Goal: Task Accomplishment & Management: Manage account settings

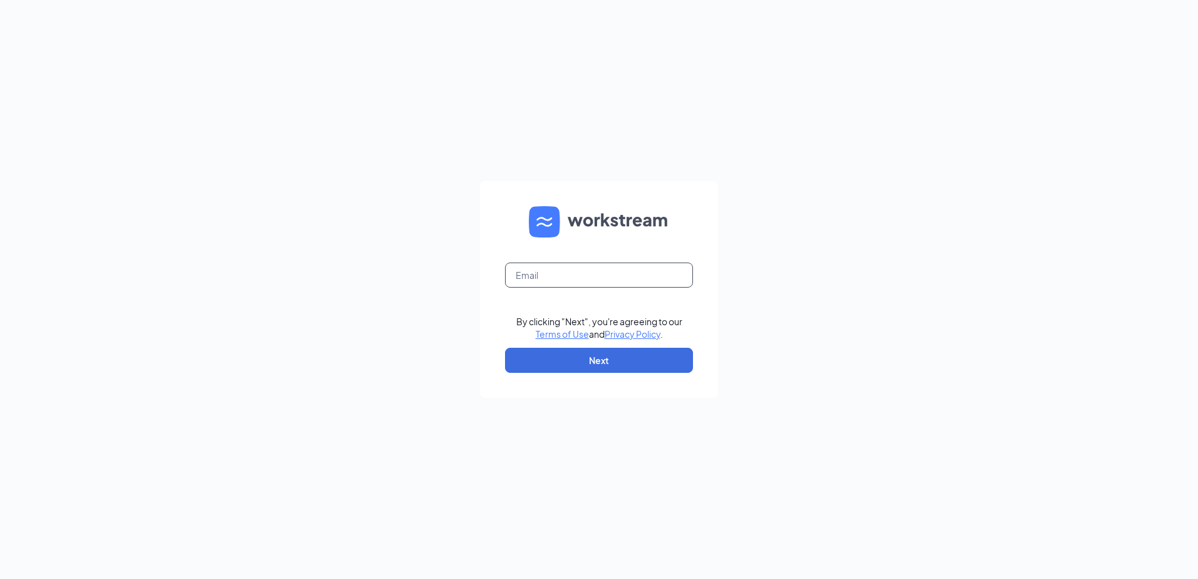
click at [554, 275] on input "text" at bounding box center [599, 275] width 188 height 25
type input "ljs70336@ljsilvers.com"
click at [657, 363] on button "Next" at bounding box center [599, 360] width 188 height 25
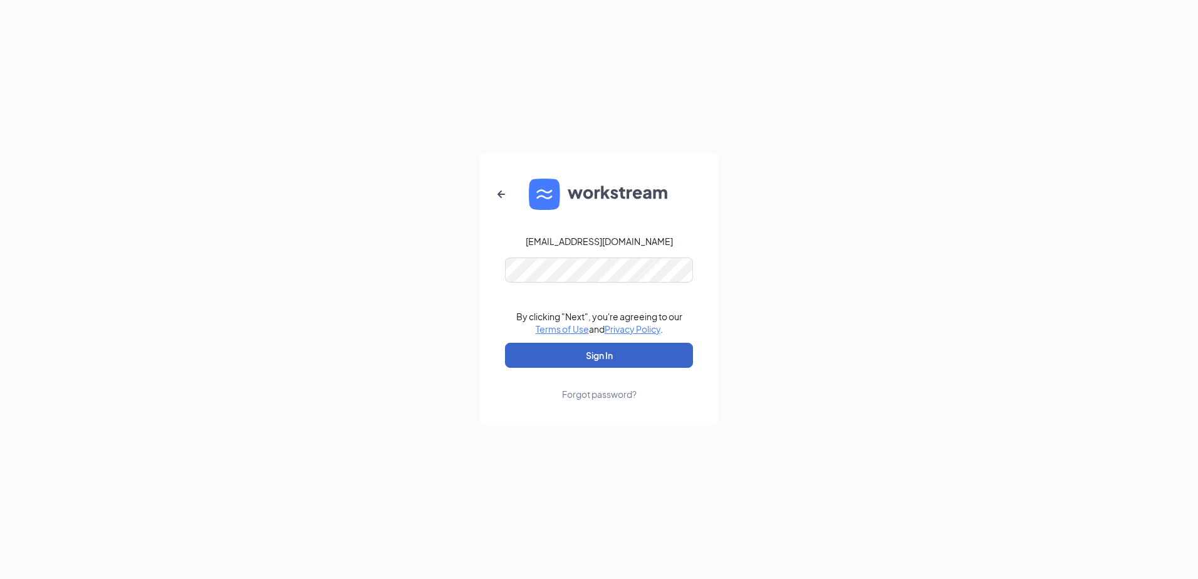
click at [636, 350] on button "Sign In" at bounding box center [599, 355] width 188 height 25
click at [642, 357] on button "Sign In" at bounding box center [599, 355] width 188 height 25
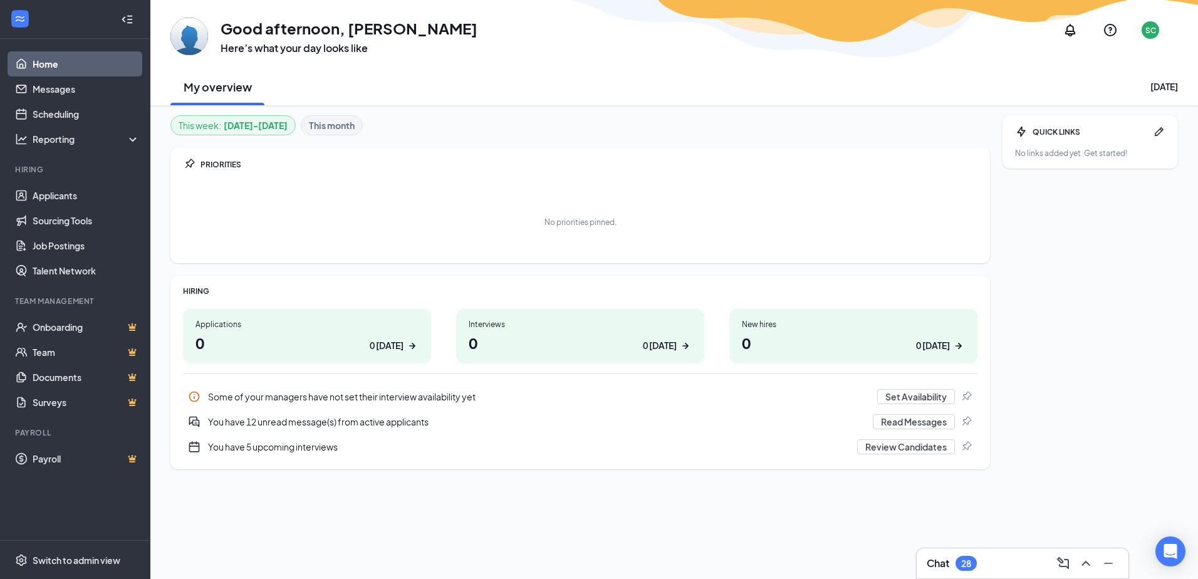
click at [257, 128] on b "Sep 15 - Sep 21" at bounding box center [256, 125] width 64 height 14
click at [242, 125] on b "Sep 15 - Sep 21" at bounding box center [256, 125] width 64 height 14
click at [90, 110] on link "Scheduling" at bounding box center [86, 113] width 107 height 25
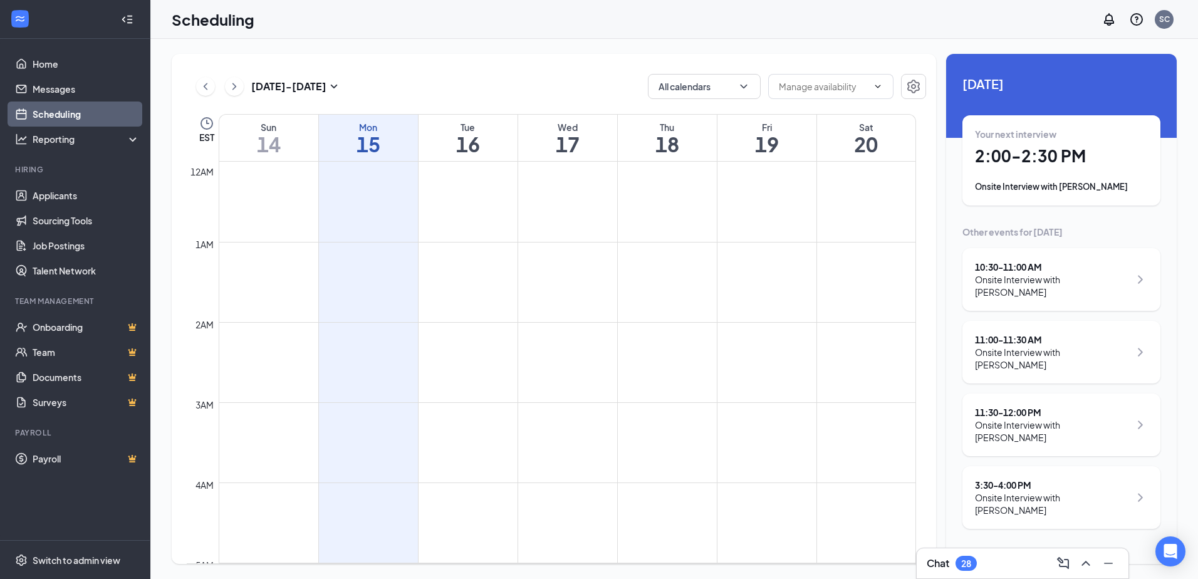
click at [1140, 278] on icon "ChevronRight" at bounding box center [1140, 280] width 5 height 8
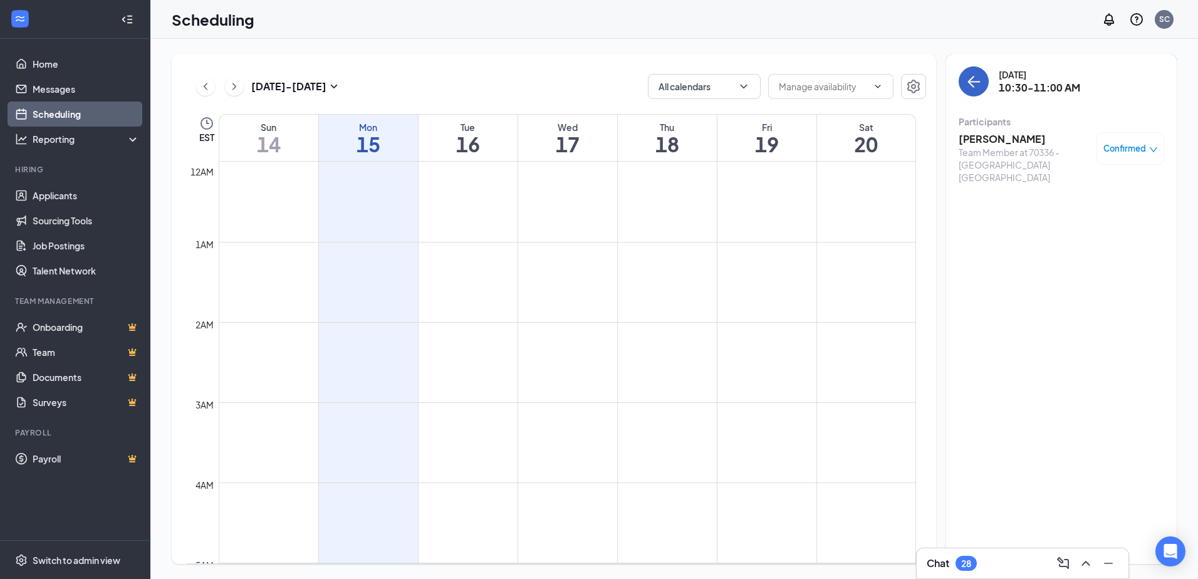
click at [972, 85] on icon "ArrowLeft" at bounding box center [973, 81] width 15 height 15
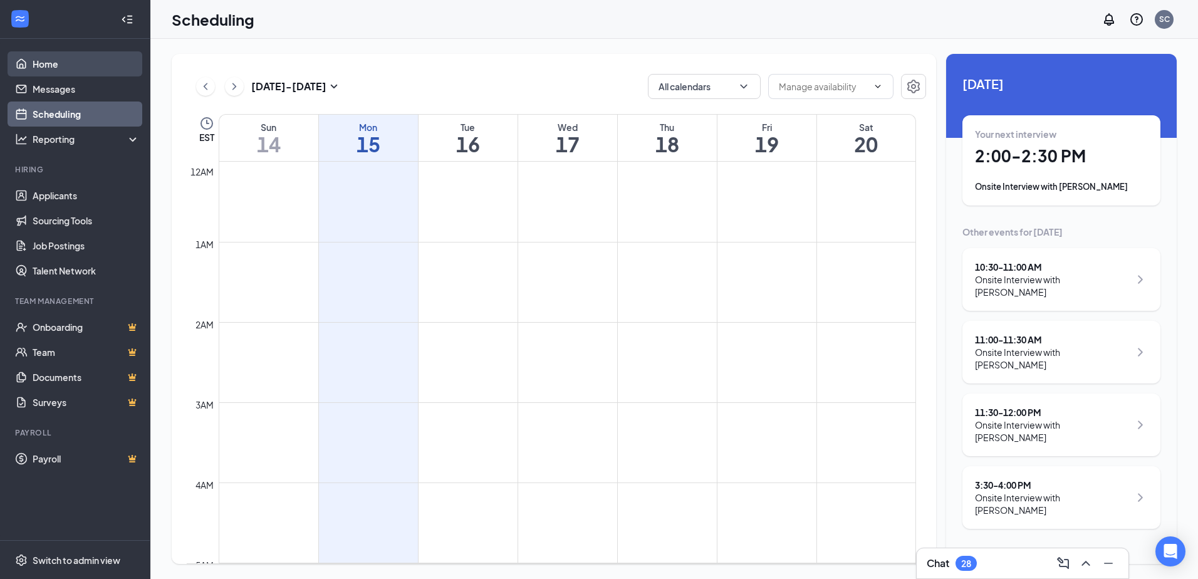
click at [64, 70] on link "Home" at bounding box center [86, 63] width 107 height 25
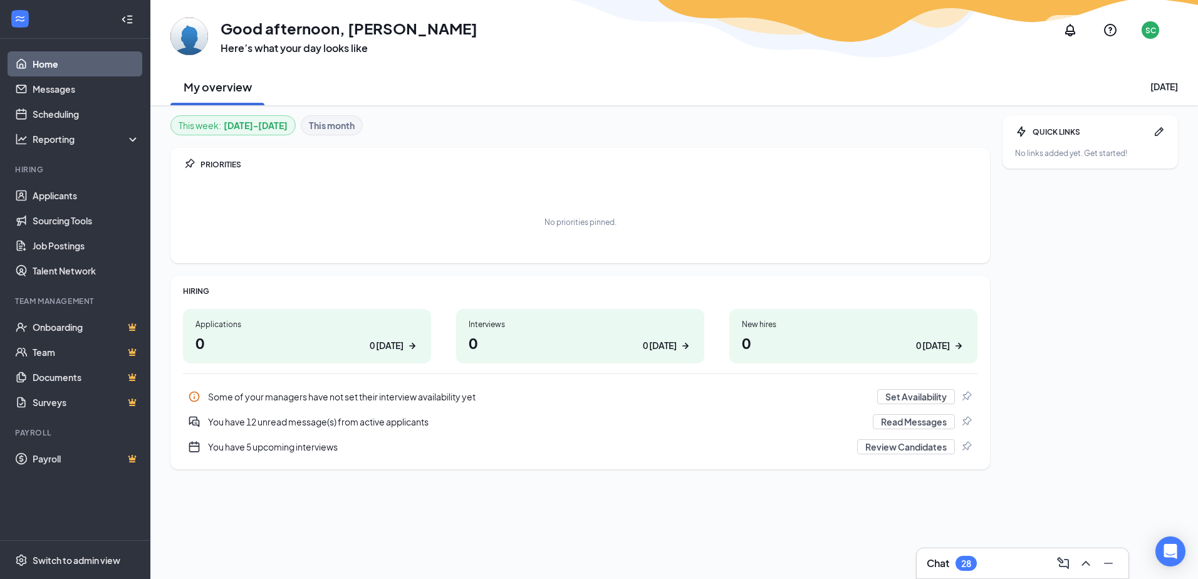
click at [221, 337] on h1 "0 0 today" at bounding box center [306, 342] width 223 height 21
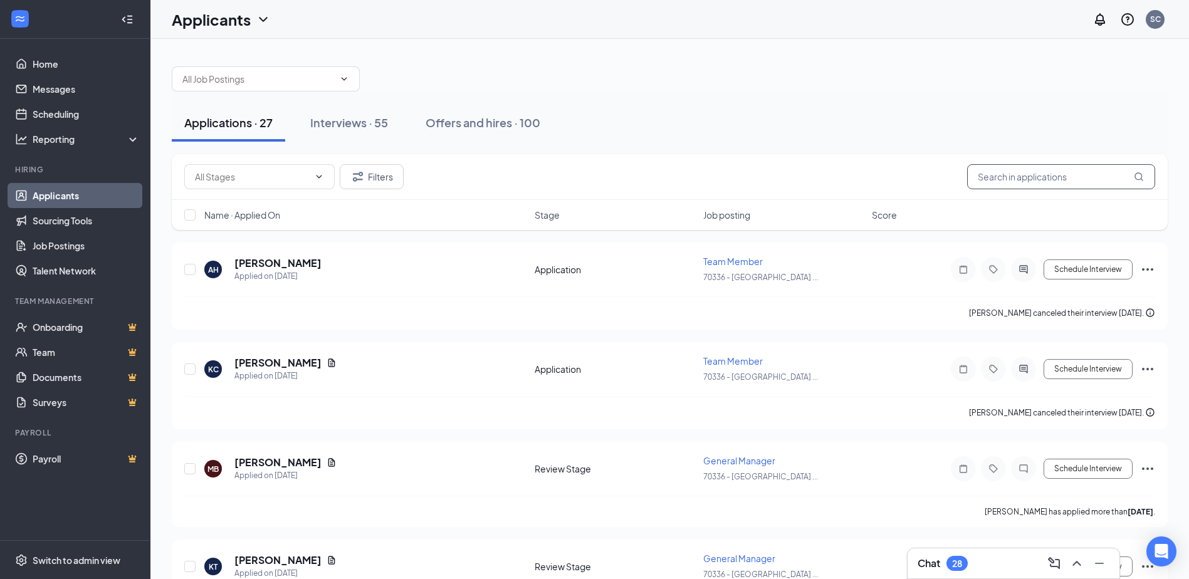
click at [1038, 174] on input "text" at bounding box center [1061, 176] width 188 height 25
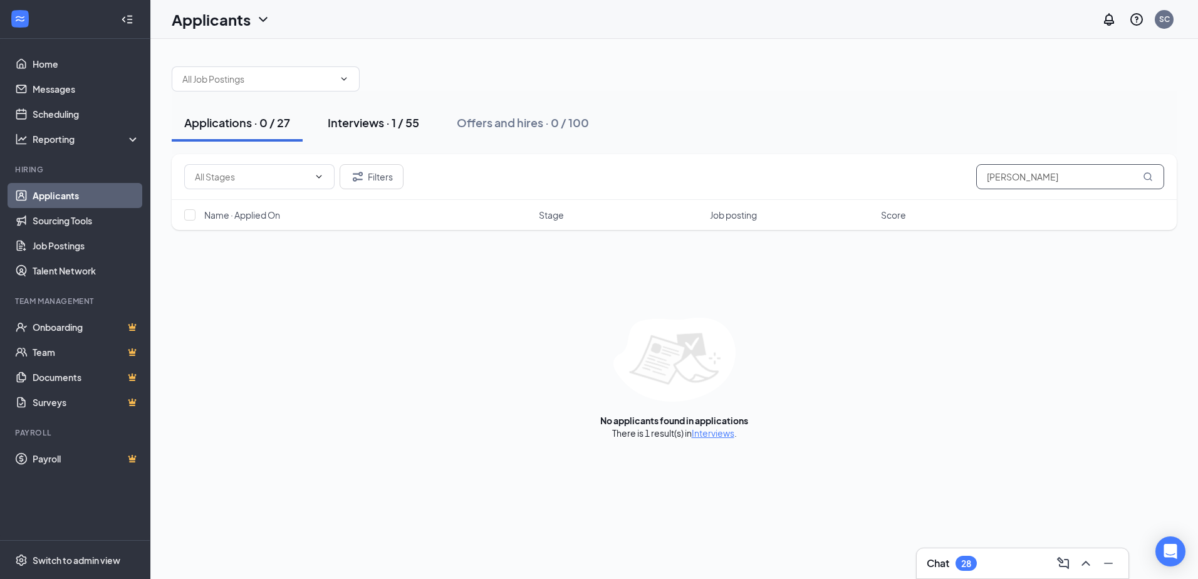
type input "[PERSON_NAME]"
click at [407, 123] on div "Interviews · 1 / 55" at bounding box center [373, 123] width 91 height 16
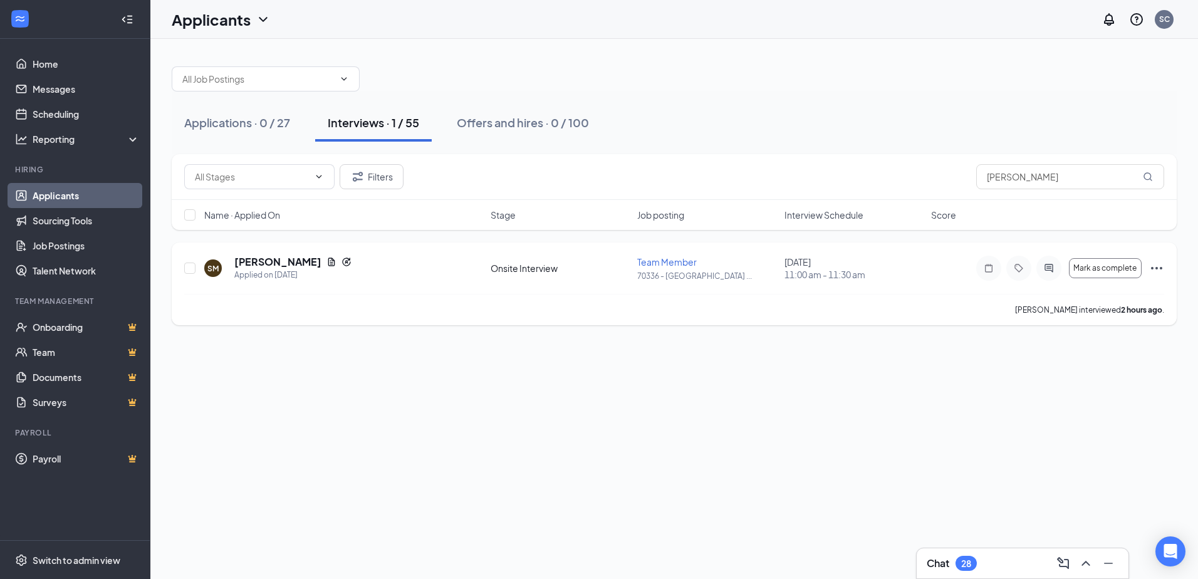
click at [1150, 267] on icon "Ellipses" at bounding box center [1156, 268] width 15 height 15
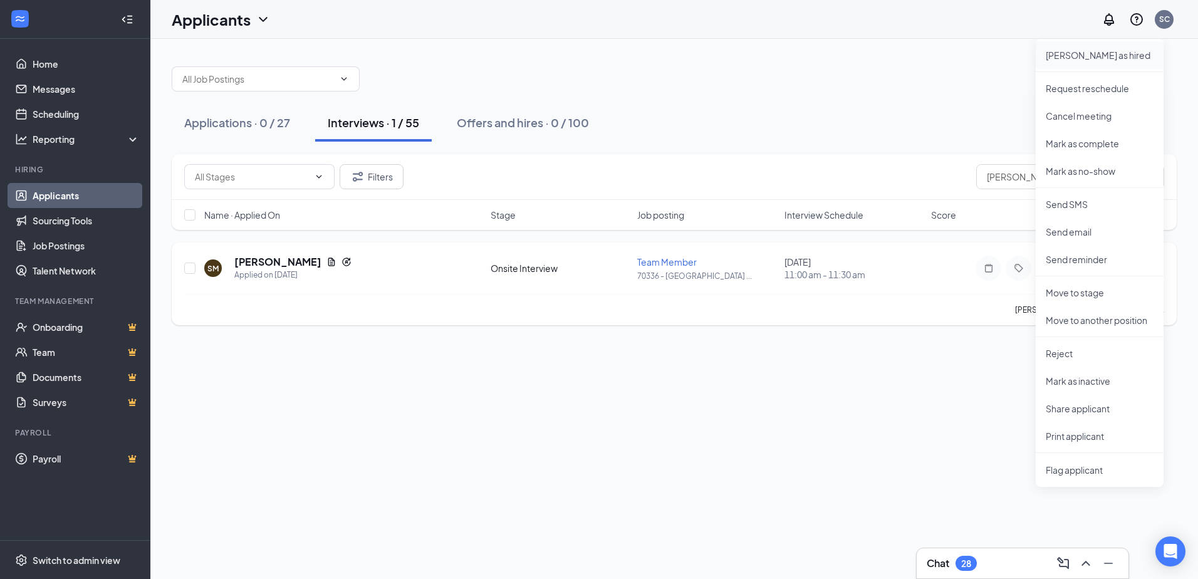
click at [1080, 58] on p "[PERSON_NAME] as hired" at bounding box center [1100, 55] width 108 height 13
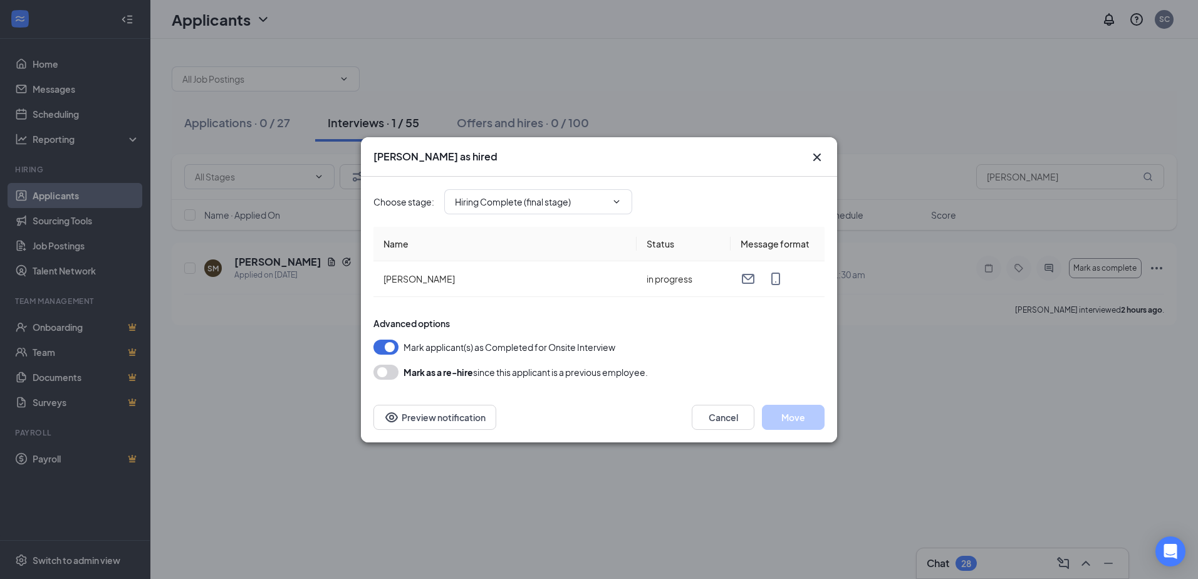
type input "Hiring Complete (final stage)"
click at [797, 417] on button "Move" at bounding box center [793, 417] width 63 height 25
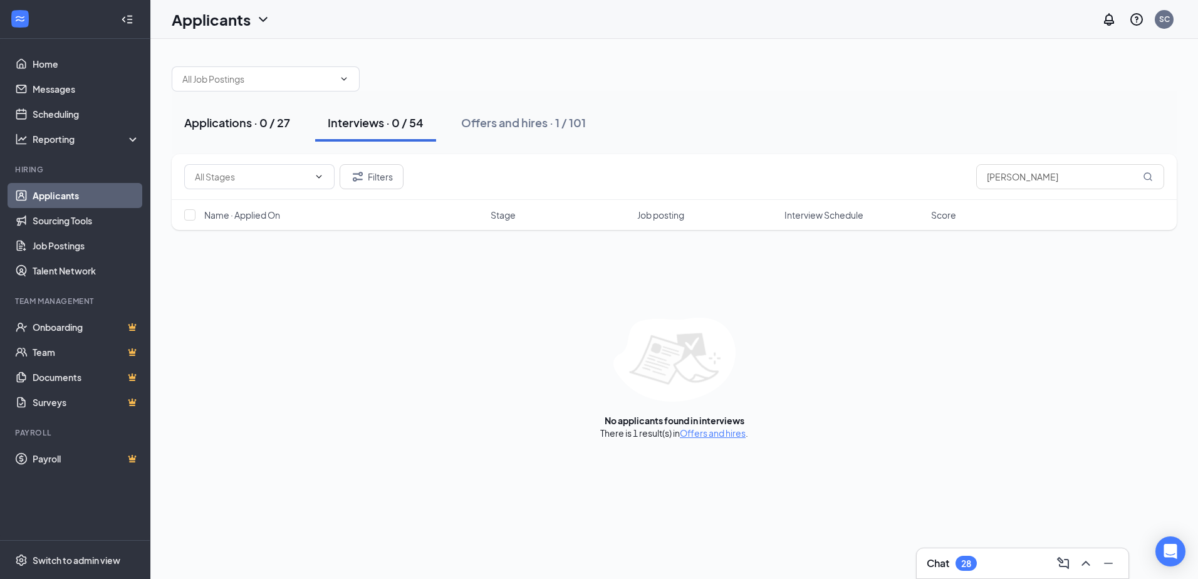
click at [268, 123] on div "Applications · 0 / 27" at bounding box center [237, 123] width 106 height 16
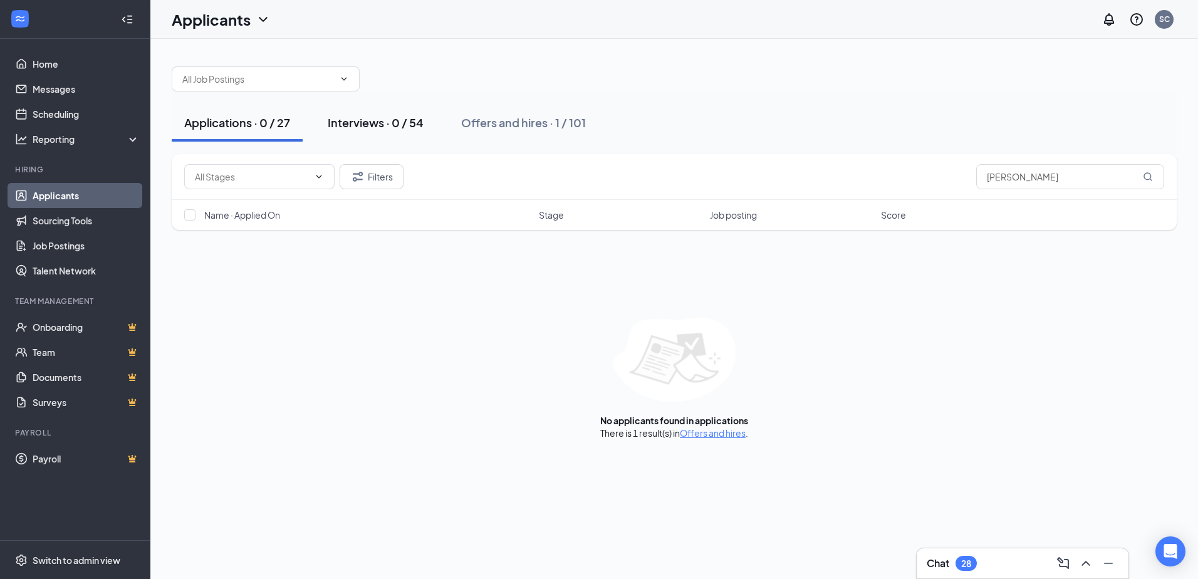
click at [376, 126] on div "Interviews · 0 / 54" at bounding box center [376, 123] width 96 height 16
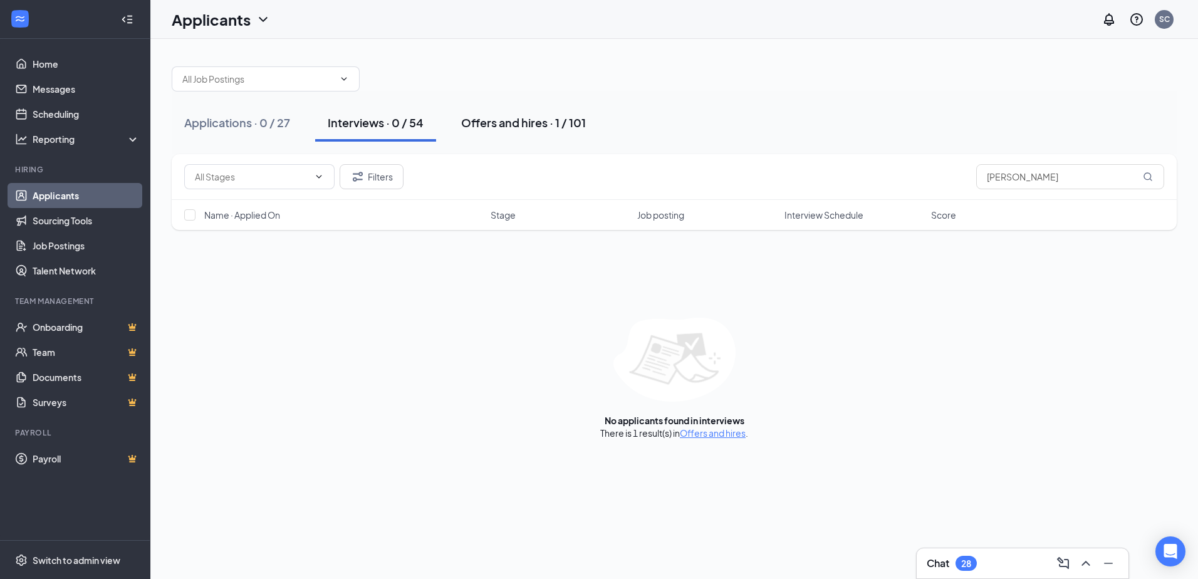
click at [491, 115] on div "Offers and hires · 1 / 101" at bounding box center [523, 123] width 125 height 16
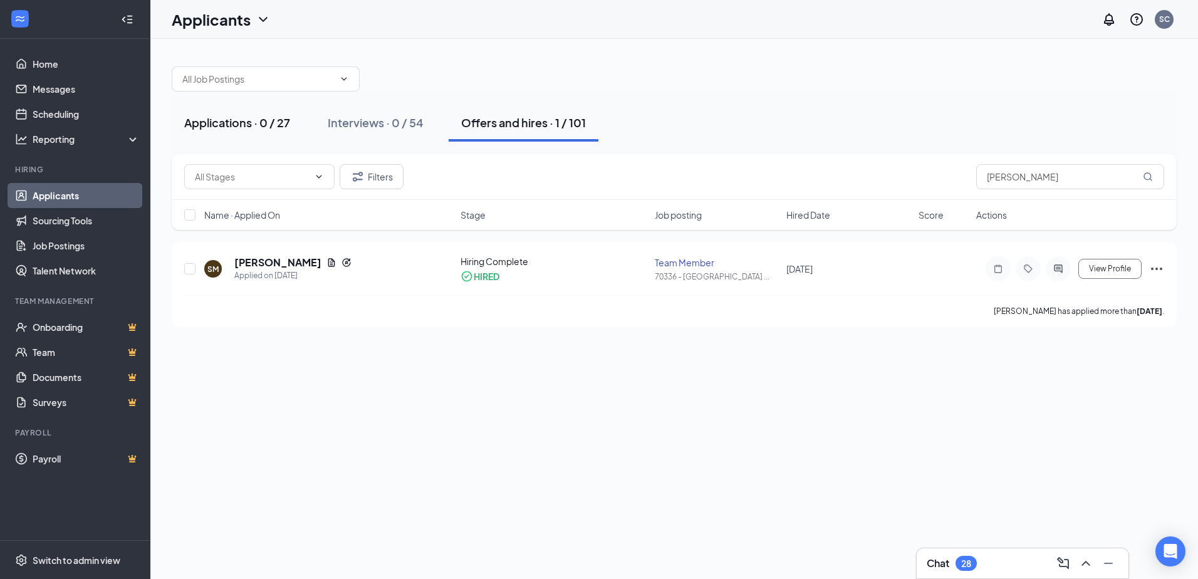
click at [247, 122] on div "Applications · 0 / 27" at bounding box center [237, 123] width 106 height 16
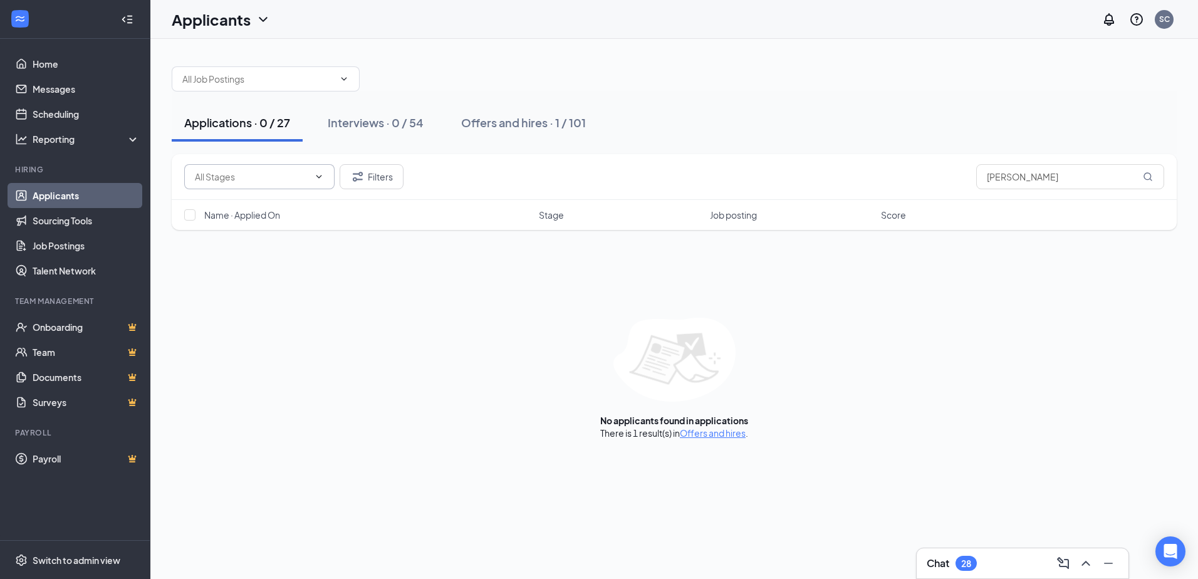
click at [318, 177] on icon "ChevronDown" at bounding box center [319, 176] width 6 height 3
click at [401, 120] on div "Interviews · 0 / 54" at bounding box center [376, 123] width 96 height 16
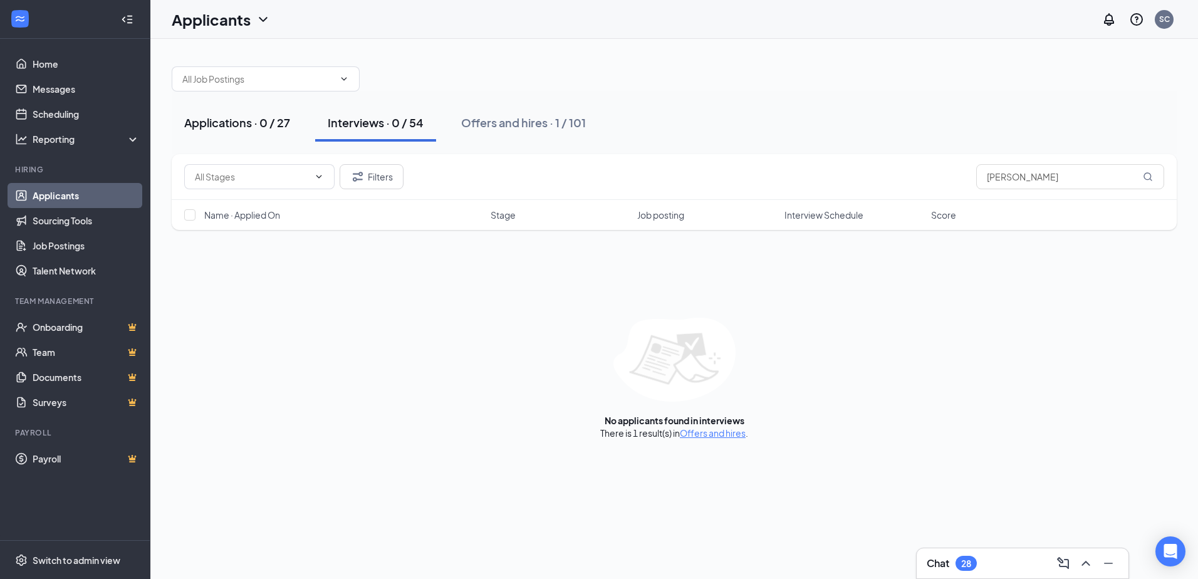
click at [261, 120] on div "Applications · 0 / 27" at bounding box center [237, 123] width 106 height 16
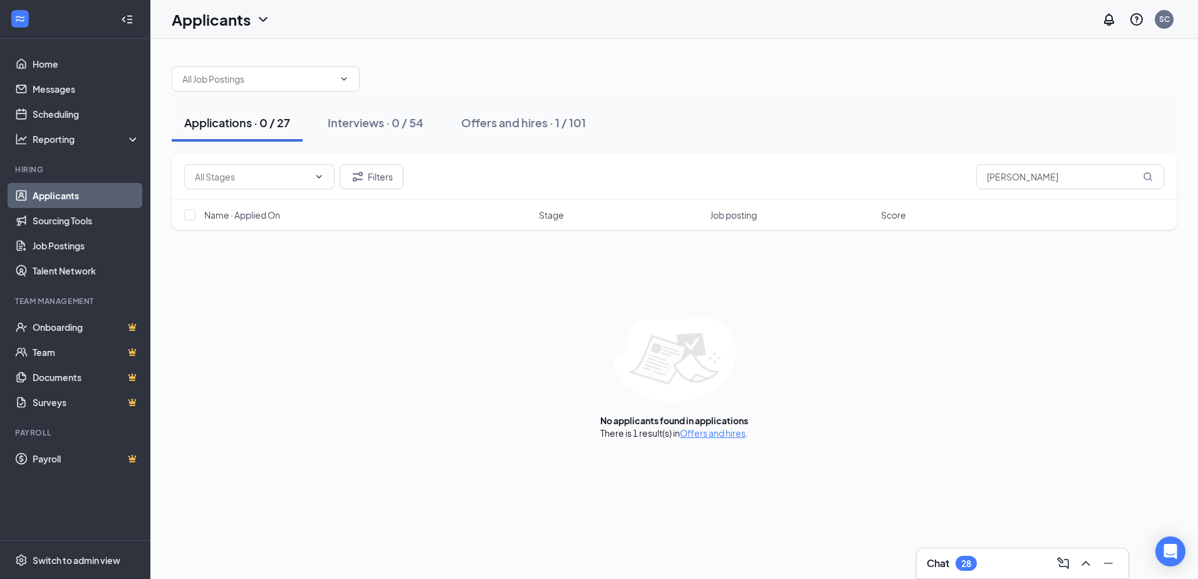
click at [1037, 190] on div "Filters [PERSON_NAME]" at bounding box center [674, 177] width 1005 height 46
type input "s"
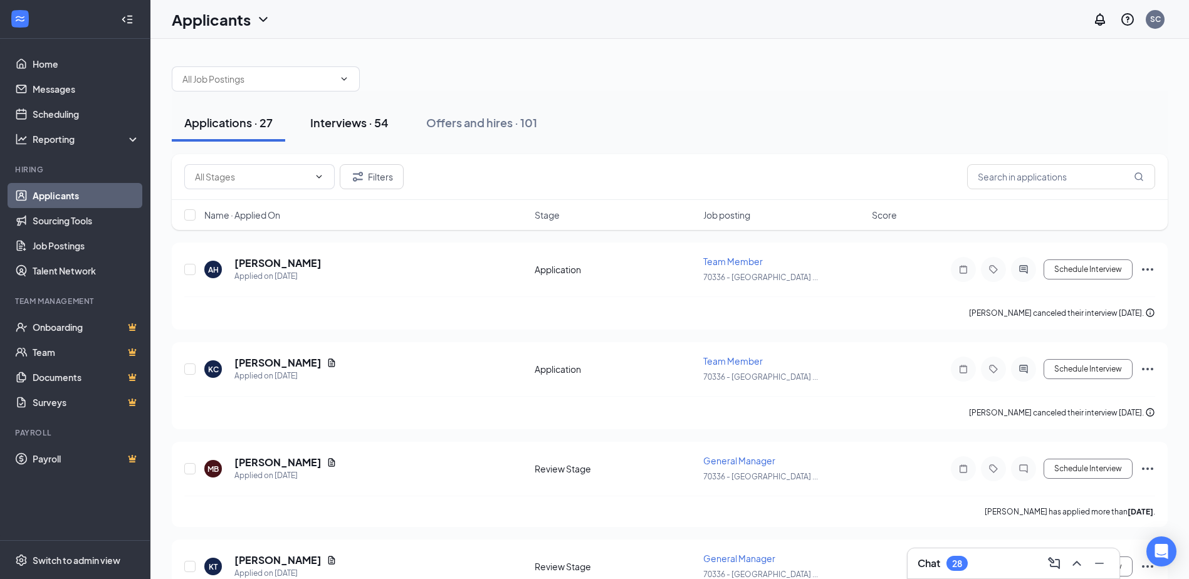
click at [365, 123] on div "Interviews · 54" at bounding box center [349, 123] width 78 height 16
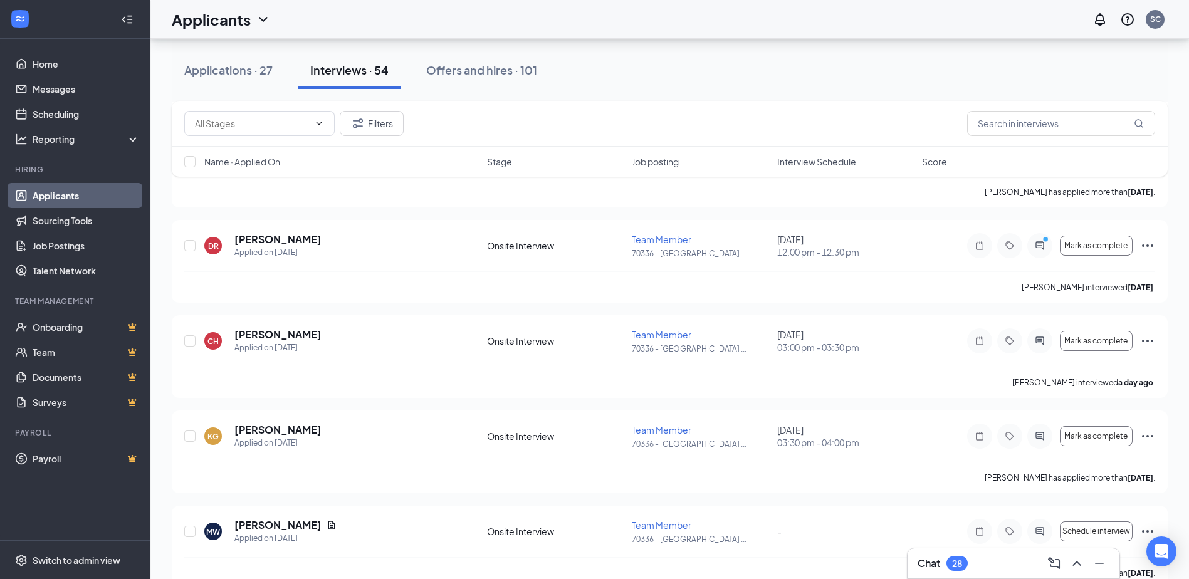
scroll to position [752, 0]
